Goal: Information Seeking & Learning: Check status

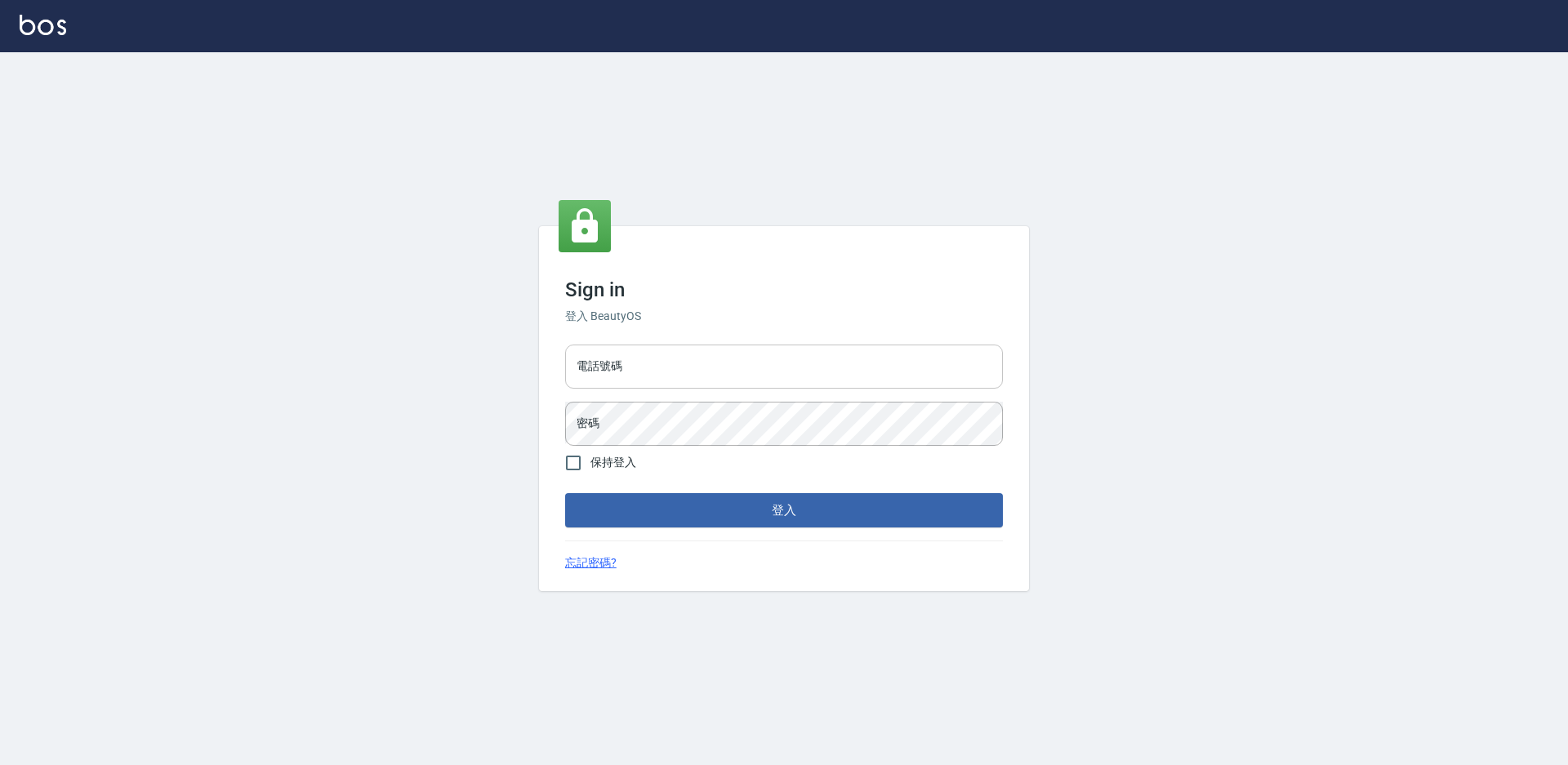
click at [714, 367] on input "電話號碼" at bounding box center [784, 366] width 438 height 44
type input "2306457"
click at [565, 493] on button "登入" at bounding box center [784, 510] width 438 height 35
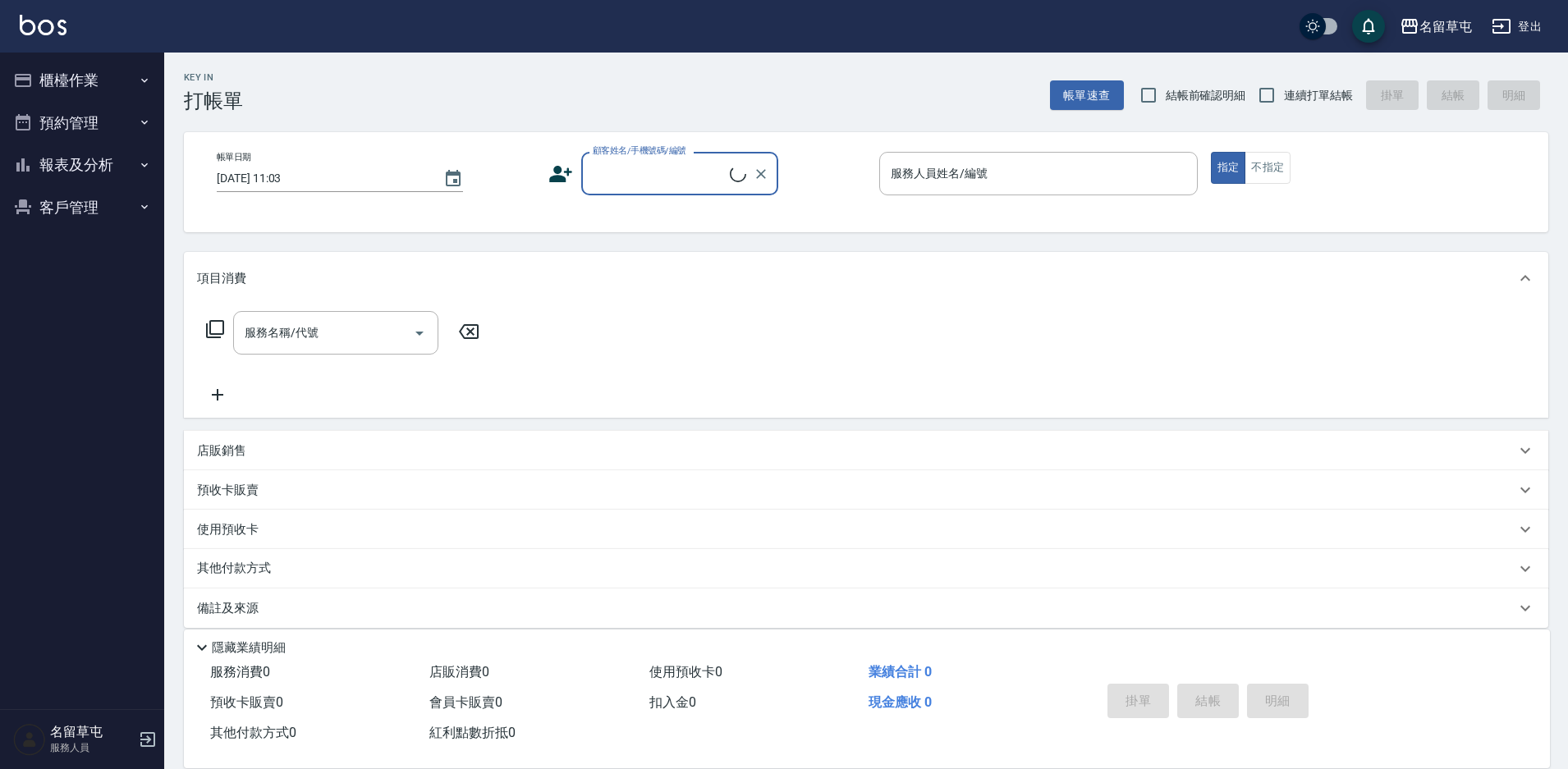
click at [112, 182] on button "報表及分析" at bounding box center [81, 165] width 151 height 43
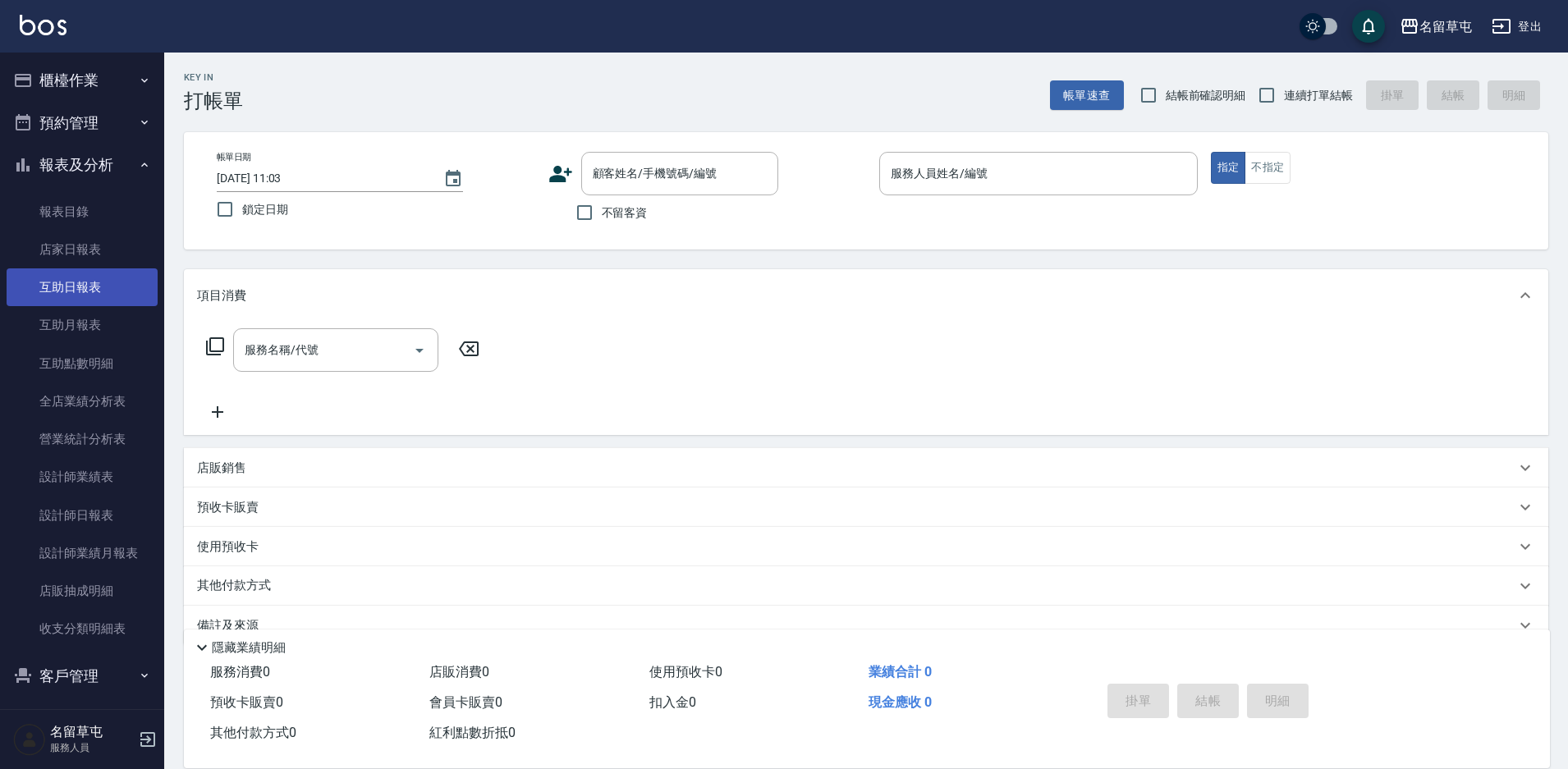
click at [95, 276] on link "互助日報表" at bounding box center [81, 287] width 151 height 38
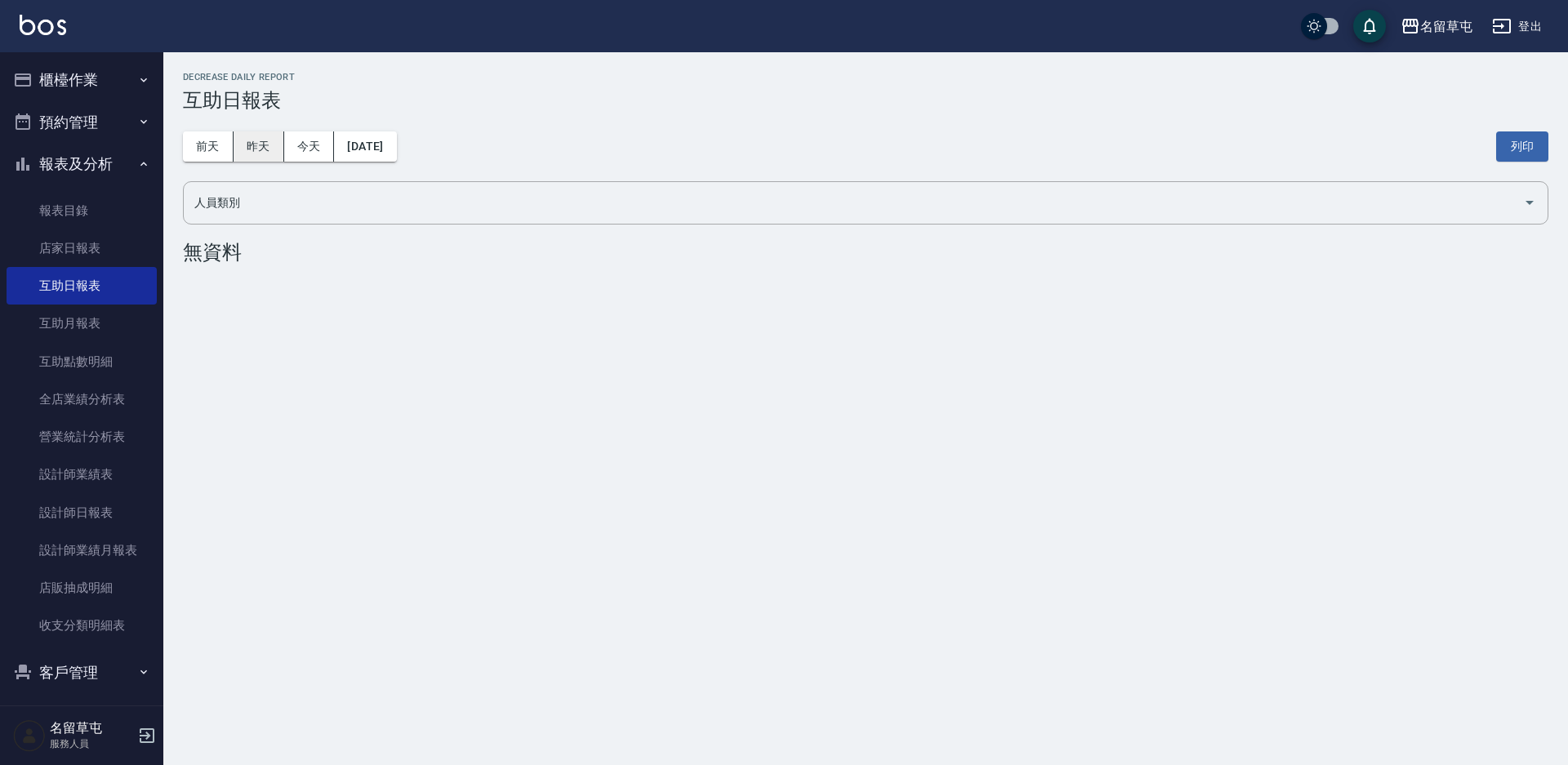
click at [235, 132] on button "昨天" at bounding box center [258, 147] width 51 height 30
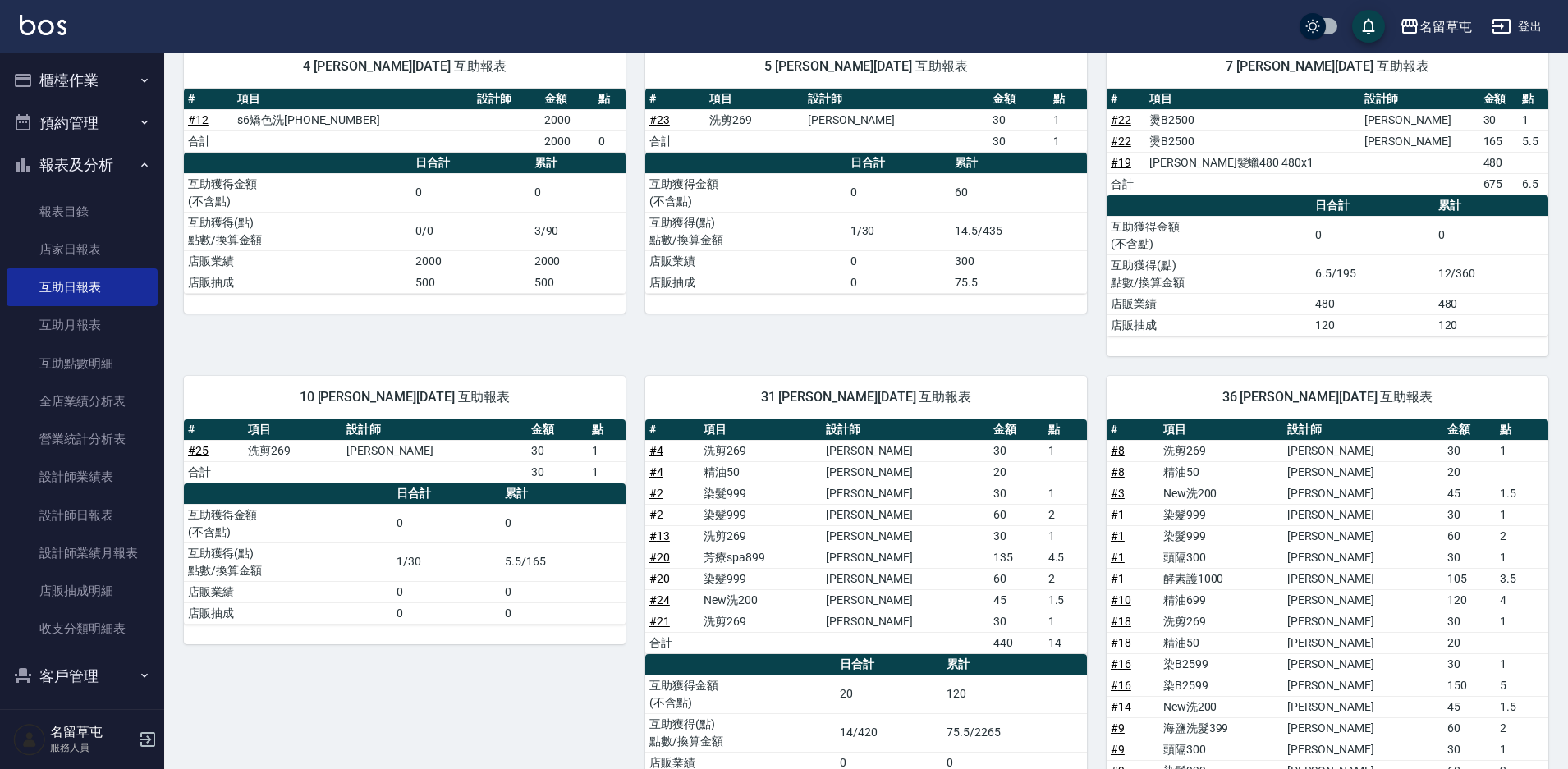
scroll to position [84, 0]
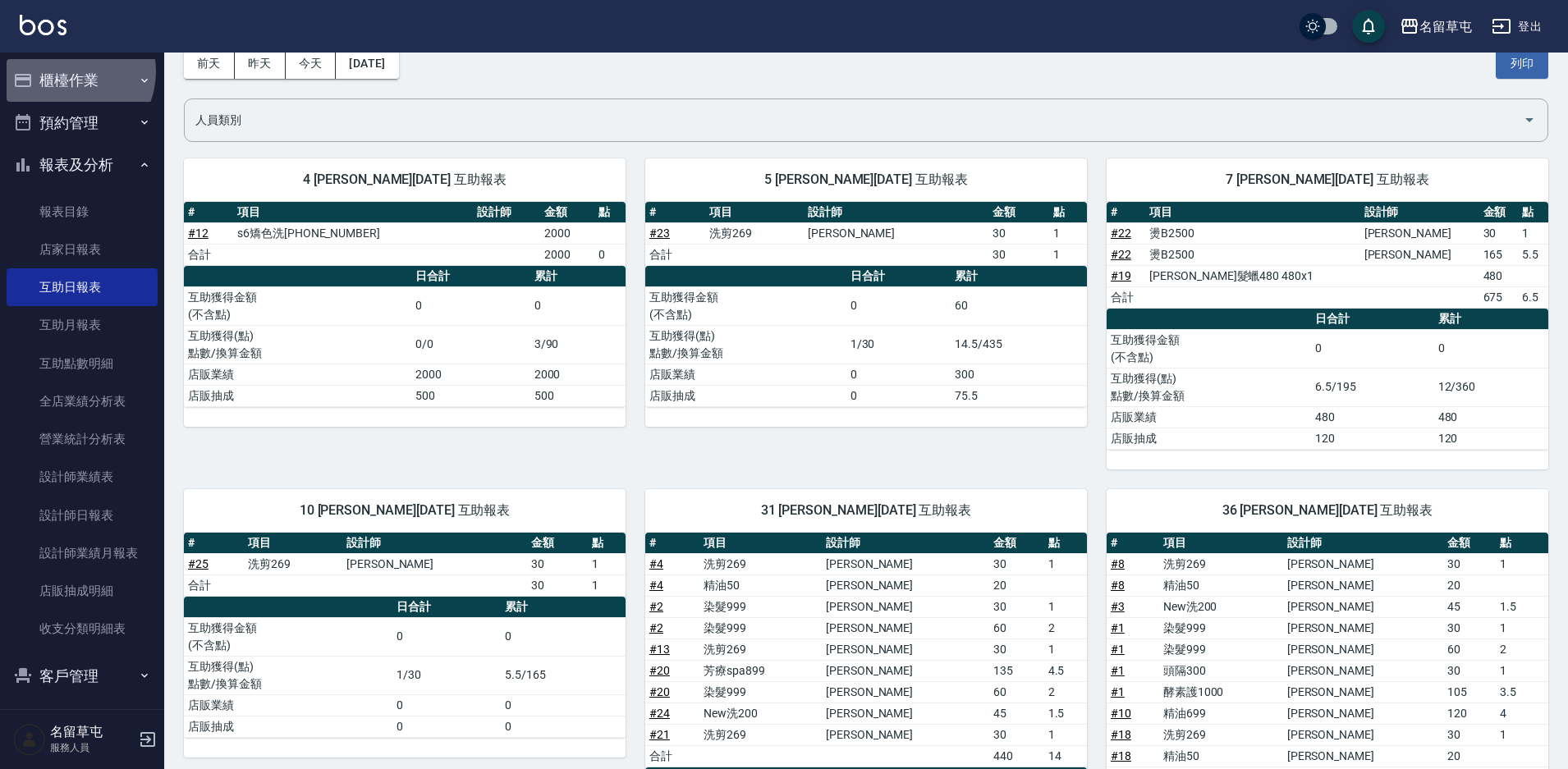
click at [68, 72] on button "櫃檯作業" at bounding box center [81, 80] width 151 height 43
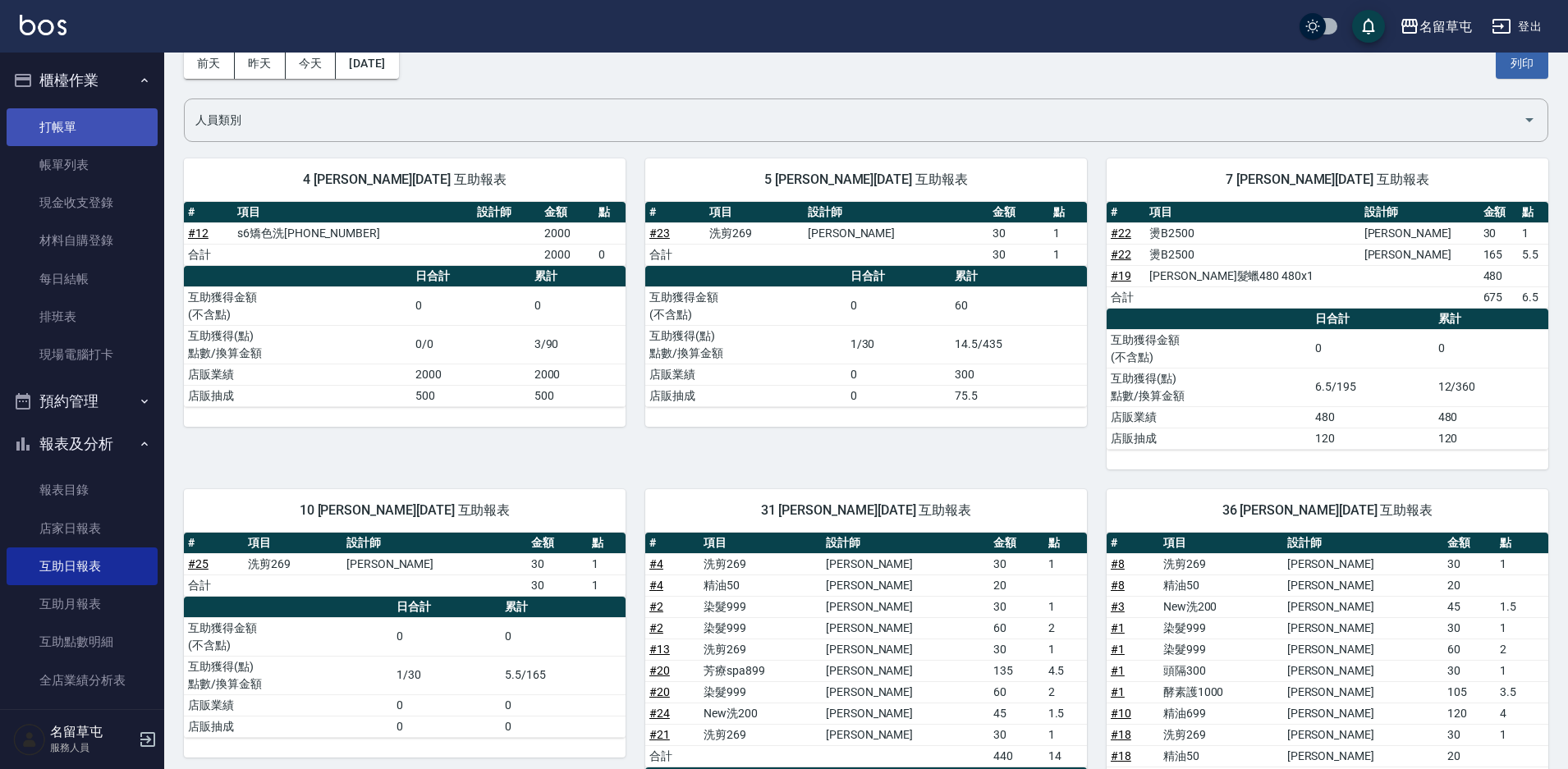
click at [55, 121] on link "打帳單" at bounding box center [81, 127] width 151 height 38
